Goal: Information Seeking & Learning: Learn about a topic

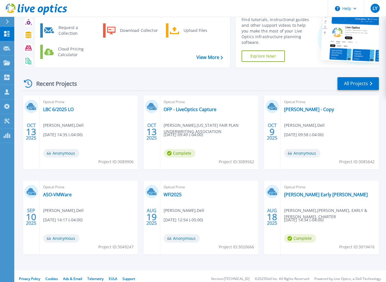
scroll to position [29, 0]
click at [301, 196] on link "[PERSON_NAME] Early [PERSON_NAME]" at bounding box center [326, 195] width 84 height 6
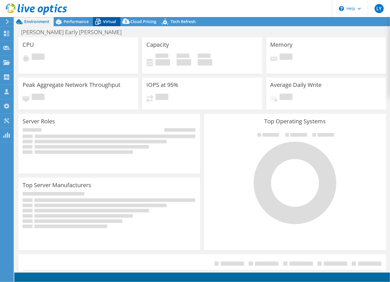
select select "USD"
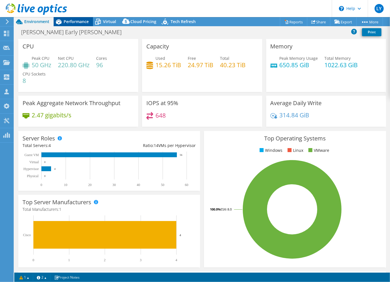
click at [80, 22] on span "Performance" at bounding box center [76, 21] width 25 height 5
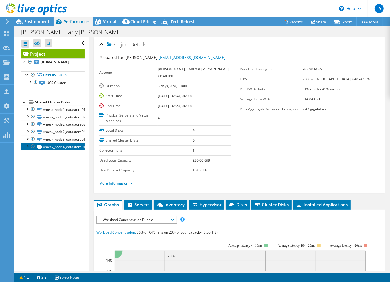
click at [56, 145] on link "vmesx_node4_datastore01" at bounding box center [52, 146] width 63 height 7
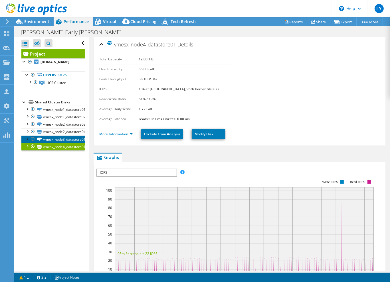
click at [57, 142] on link "vmesx_node3_datastore01" at bounding box center [52, 139] width 63 height 7
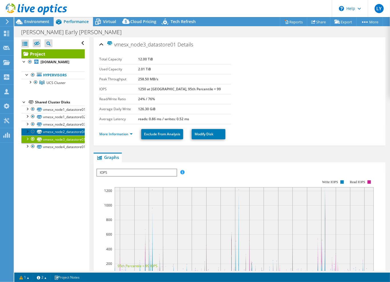
click at [59, 133] on link "vmesx_node2_datastore04" at bounding box center [52, 131] width 63 height 7
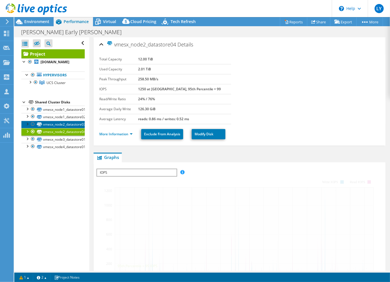
click at [61, 125] on link "vmesx_node2_datastore03" at bounding box center [52, 124] width 63 height 7
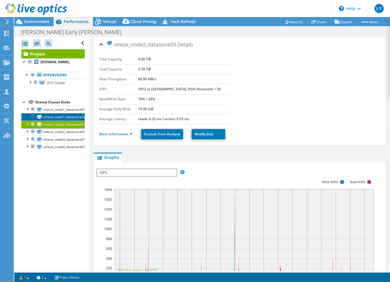
click at [60, 117] on link "vmesx_node1_datastore02" at bounding box center [52, 116] width 63 height 7
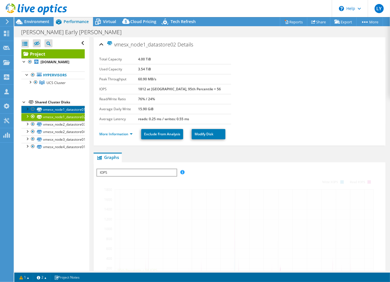
click at [59, 108] on link "vmesx_node1_datastore01" at bounding box center [52, 109] width 63 height 7
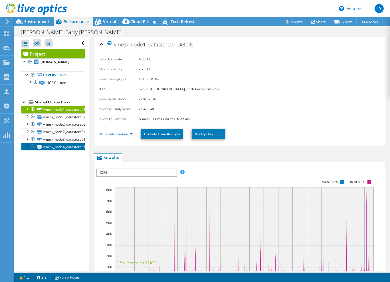
click at [56, 147] on link "vmesx_node4_datastore01" at bounding box center [52, 146] width 63 height 7
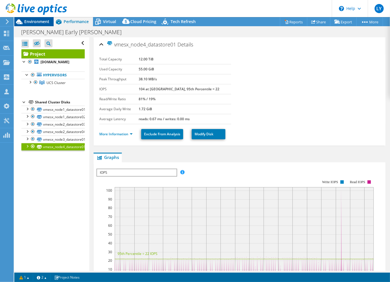
click at [41, 23] on span "Environment" at bounding box center [36, 21] width 25 height 5
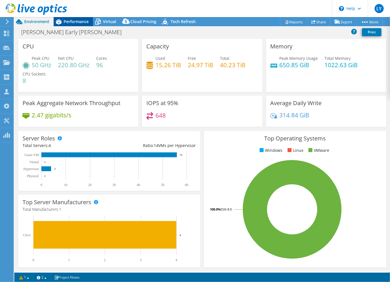
click at [78, 21] on span "Performance" at bounding box center [76, 21] width 25 height 5
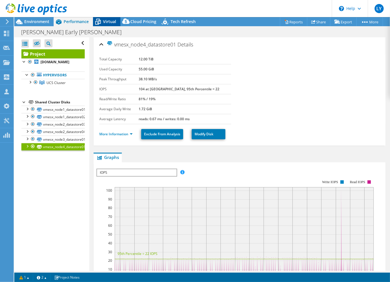
click at [105, 22] on span "Virtual" at bounding box center [109, 21] width 13 height 5
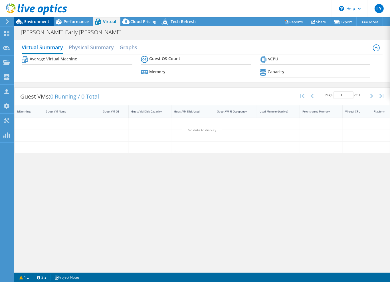
click at [38, 23] on span "Environment" at bounding box center [36, 21] width 25 height 5
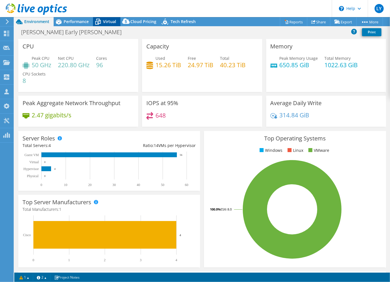
click at [105, 22] on span "Virtual" at bounding box center [109, 21] width 13 height 5
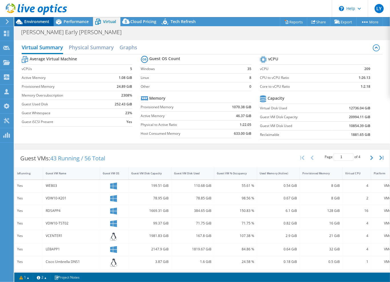
click at [44, 21] on span "Environment" at bounding box center [36, 21] width 25 height 5
